Goal: Information Seeking & Learning: Learn about a topic

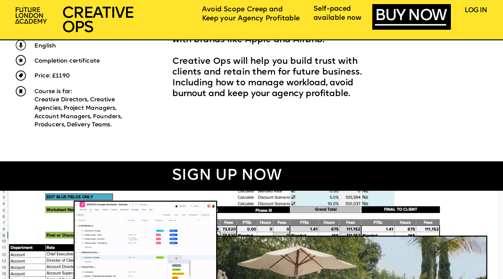
scroll to position [348, 0]
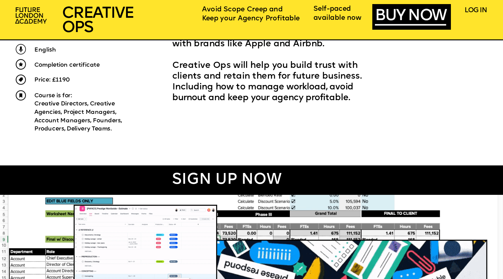
click at [66, 80] on span "Price: £1190" at bounding box center [51, 80] width 35 height 6
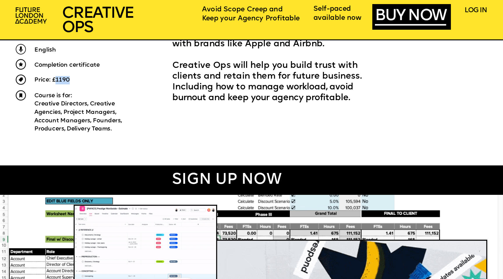
click at [66, 80] on span "Price: £1190" at bounding box center [51, 80] width 35 height 6
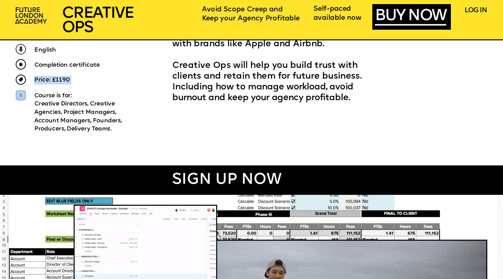
click at [66, 80] on span "Price: £1190" at bounding box center [51, 80] width 35 height 6
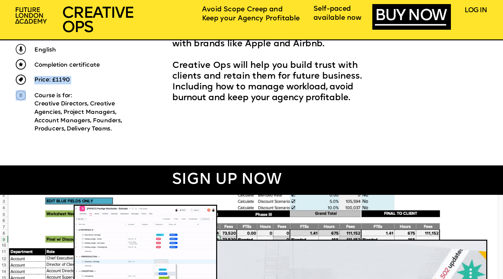
copy span "Price: £1190"
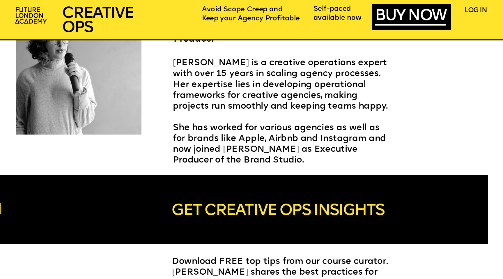
scroll to position [1424, 0]
